Goal: Browse casually

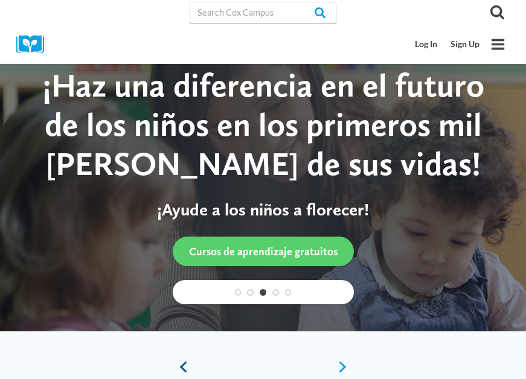
drag, startPoint x: 531, startPoint y: 37, endPoint x: 182, endPoint y: 368, distance: 480.9
click at [182, 368] on link "Previous" at bounding box center [181, 367] width 16 height 13
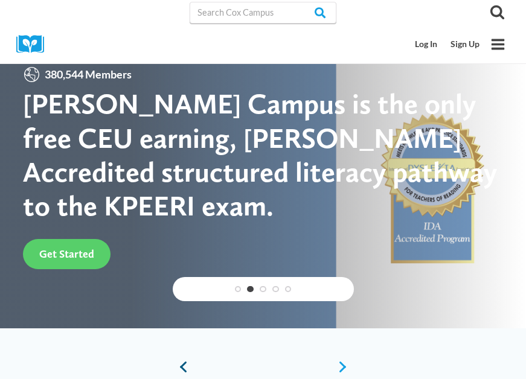
click at [182, 368] on link "Previous" at bounding box center [181, 367] width 16 height 13
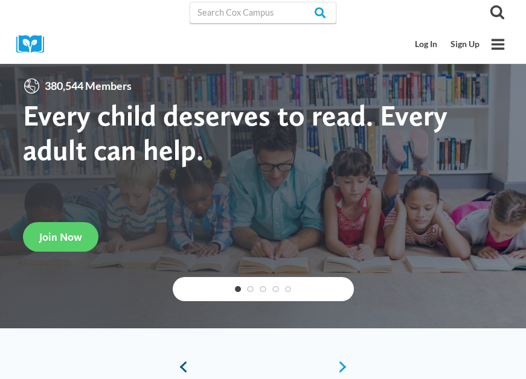
click at [182, 368] on div "The [PERSON_NAME] Campus Yearlong Learning Journey is Back! Join this FREE live…" at bounding box center [263, 225] width 526 height 363
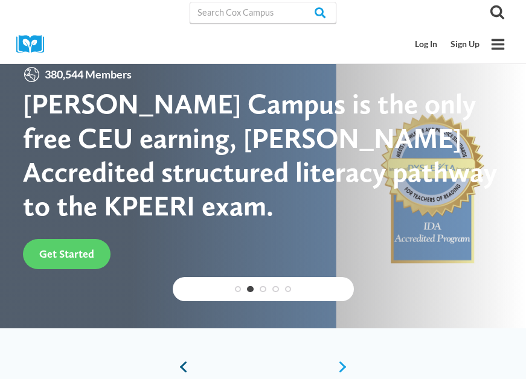
click at [182, 368] on link "Previous" at bounding box center [181, 367] width 16 height 13
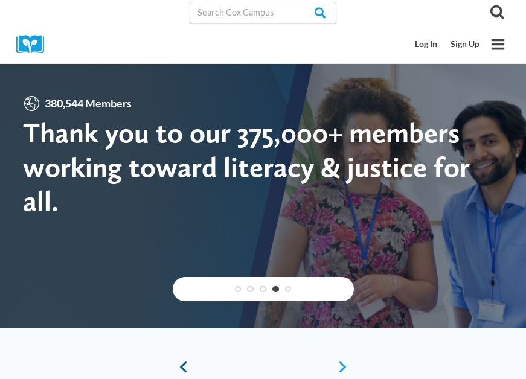
click at [186, 367] on link "Previous" at bounding box center [181, 367] width 16 height 13
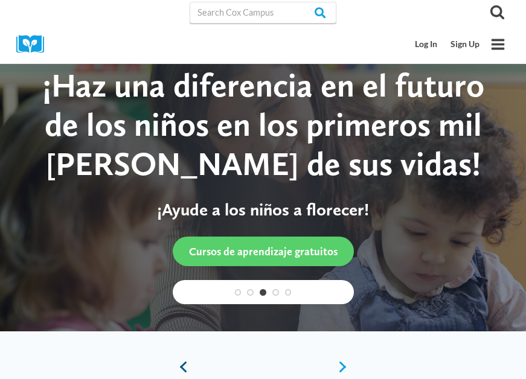
click at [186, 367] on link "Previous" at bounding box center [181, 367] width 16 height 13
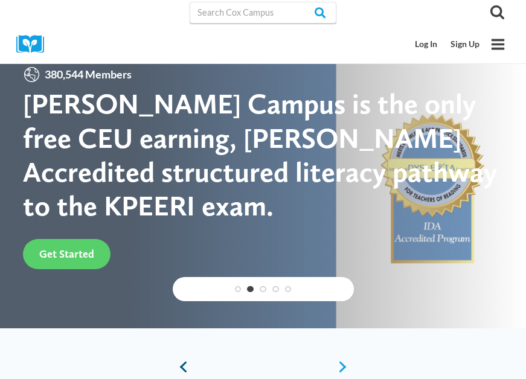
click at [186, 367] on link "Previous" at bounding box center [181, 367] width 16 height 13
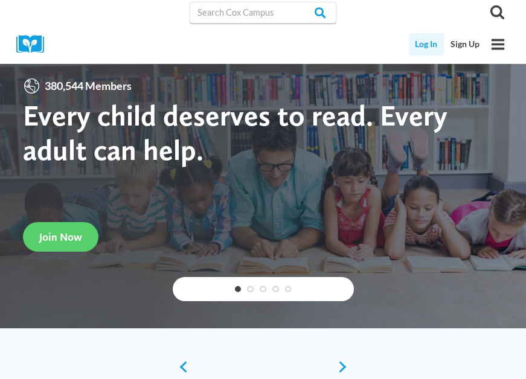
click at [425, 42] on link "Log In" at bounding box center [427, 44] width 36 height 22
